Goal: Transaction & Acquisition: Download file/media

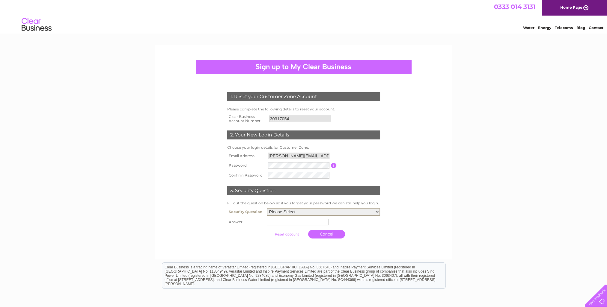
click at [327, 211] on select "Please Select.. In what town or city was your first job? In what town or city d…" at bounding box center [323, 212] width 113 height 8
select select "1"
click at [267, 208] on select "Please Select.. In what town or city was your first job? In what town or city d…" at bounding box center [323, 212] width 113 height 8
click at [290, 221] on input "text" at bounding box center [298, 222] width 62 height 7
type input "Selkirk"
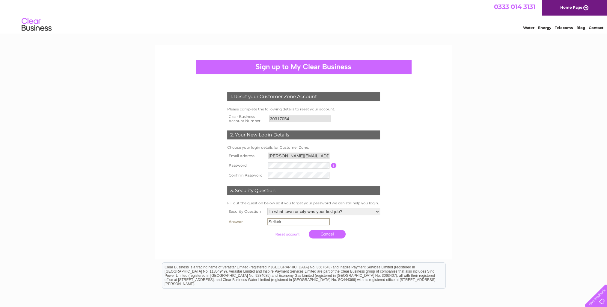
click at [325, 236] on link "Cancel" at bounding box center [327, 234] width 37 height 9
click at [325, 236] on link "Cancel" at bounding box center [327, 233] width 37 height 9
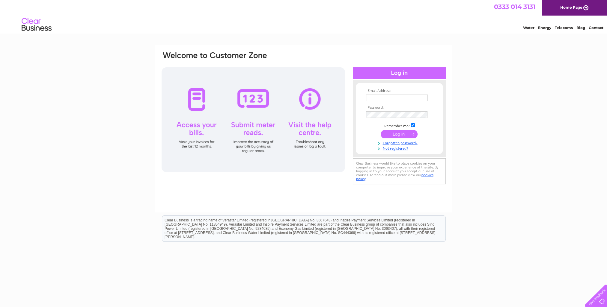
click at [398, 100] on input "text" at bounding box center [397, 98] width 62 height 7
type input "nicole.campbell@avove.co.uk"
click at [380, 130] on input "submit" at bounding box center [398, 134] width 37 height 8
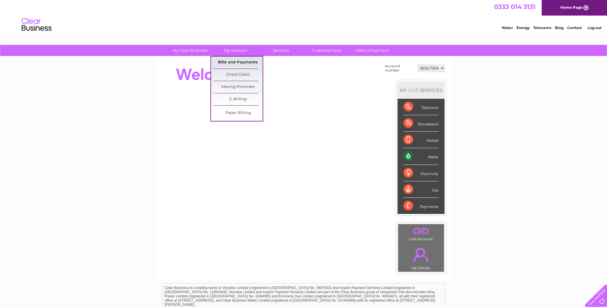
click at [236, 61] on link "Bills and Payments" at bounding box center [237, 63] width 49 height 12
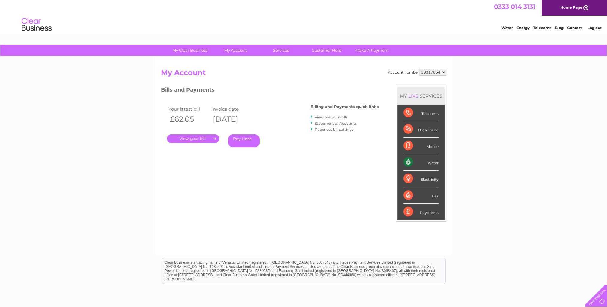
click at [332, 117] on link "View previous bills" at bounding box center [330, 117] width 33 height 4
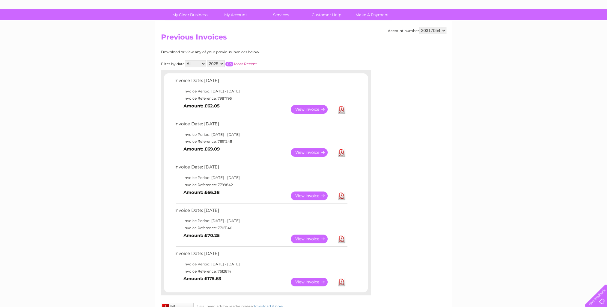
scroll to position [66, 0]
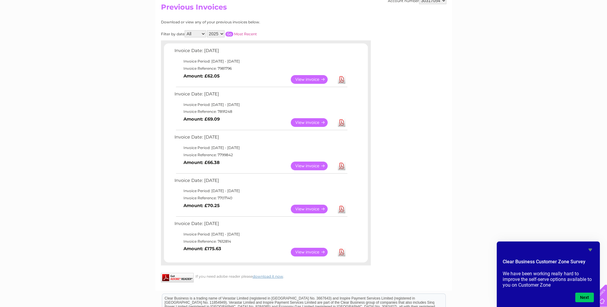
click at [592, 252] on icon "Hide survey" at bounding box center [589, 250] width 7 height 7
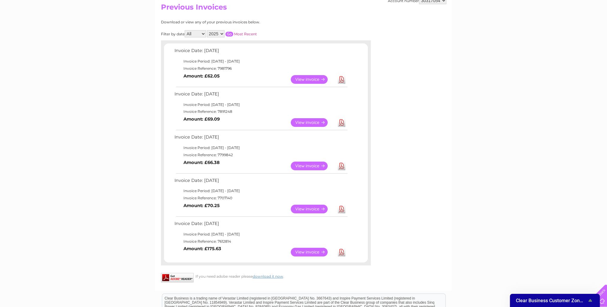
click at [342, 254] on link "Download" at bounding box center [341, 252] width 7 height 9
click at [338, 210] on link "Download" at bounding box center [341, 209] width 7 height 9
click at [343, 168] on link "Download" at bounding box center [341, 166] width 7 height 9
click at [341, 122] on link "Download" at bounding box center [341, 122] width 7 height 9
click at [338, 79] on link "Download" at bounding box center [341, 79] width 7 height 9
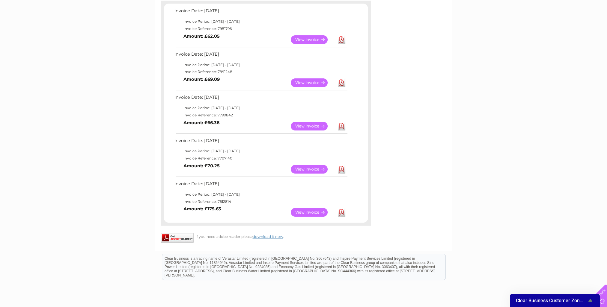
scroll to position [96, 0]
